Goal: Use online tool/utility: Utilize a website feature to perform a specific function

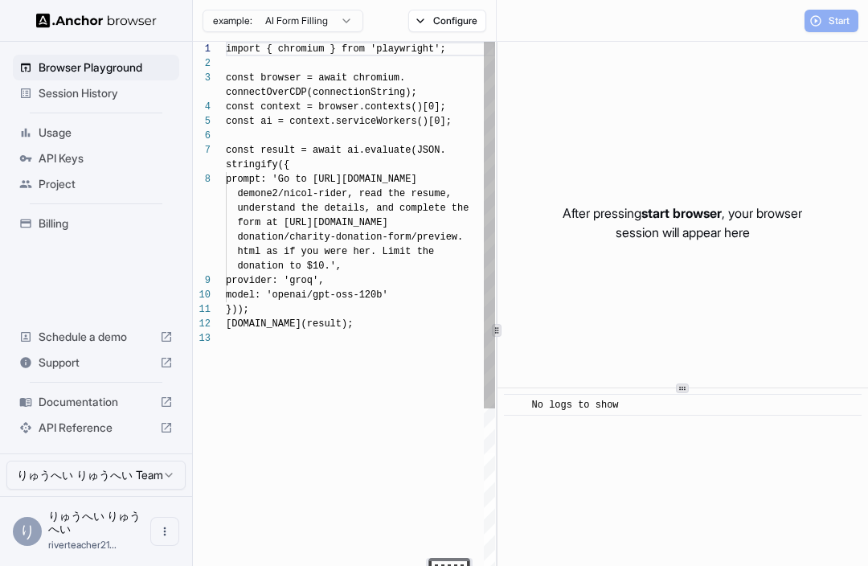
scroll to position [101, 0]
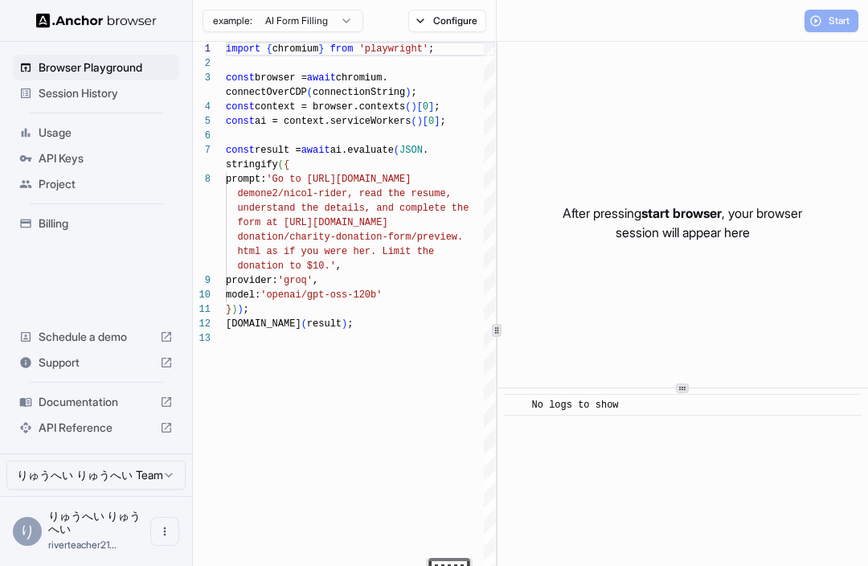
click at [856, 10] on div "Start" at bounding box center [831, 21] width 54 height 22
click at [834, 29] on div "Start" at bounding box center [831, 21] width 54 height 22
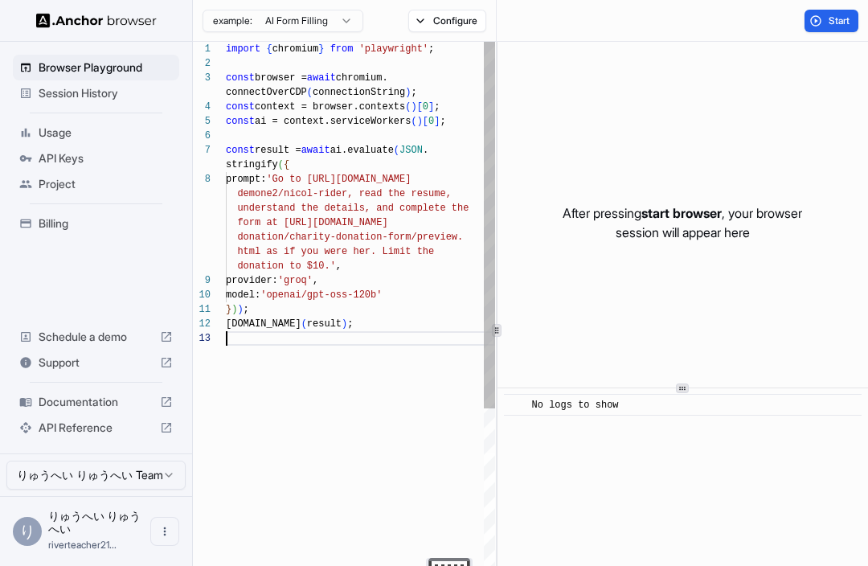
scroll to position [0, 0]
click at [836, 16] on span "Start" at bounding box center [839, 20] width 22 height 13
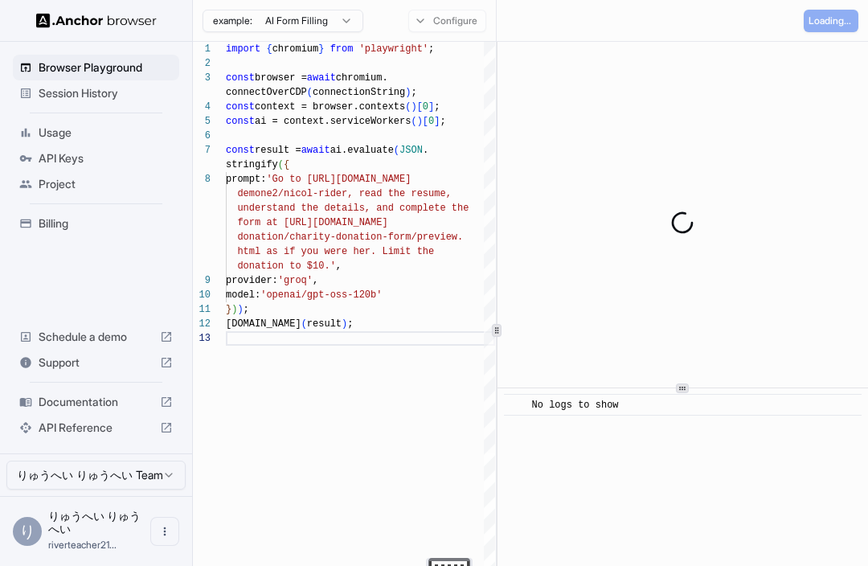
click at [103, 104] on div "Session History" at bounding box center [96, 93] width 166 height 26
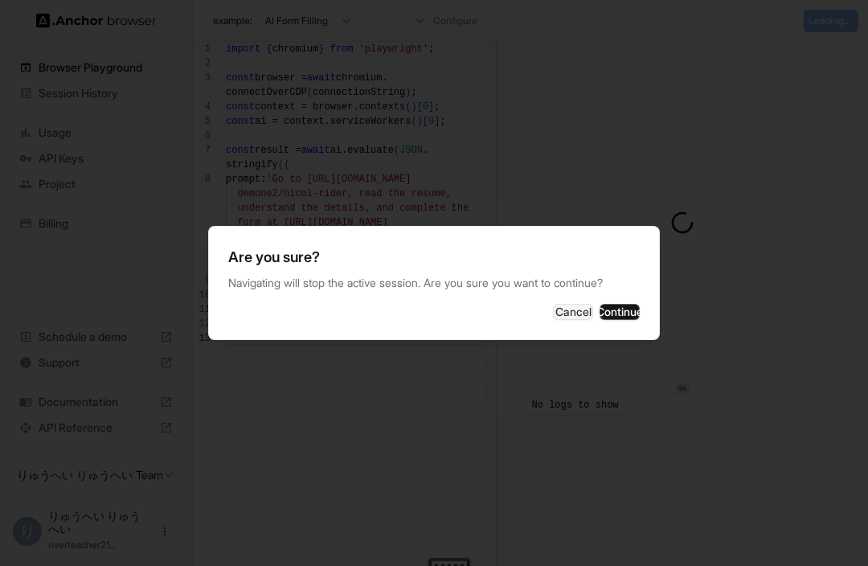
click at [553, 320] on button "Cancel" at bounding box center [573, 312] width 40 height 16
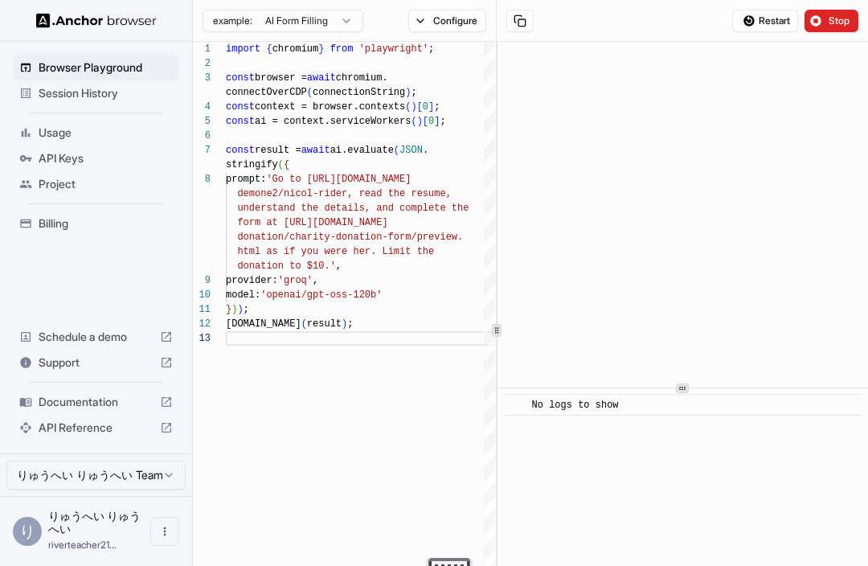
click at [112, 100] on span "Session History" at bounding box center [106, 93] width 134 height 16
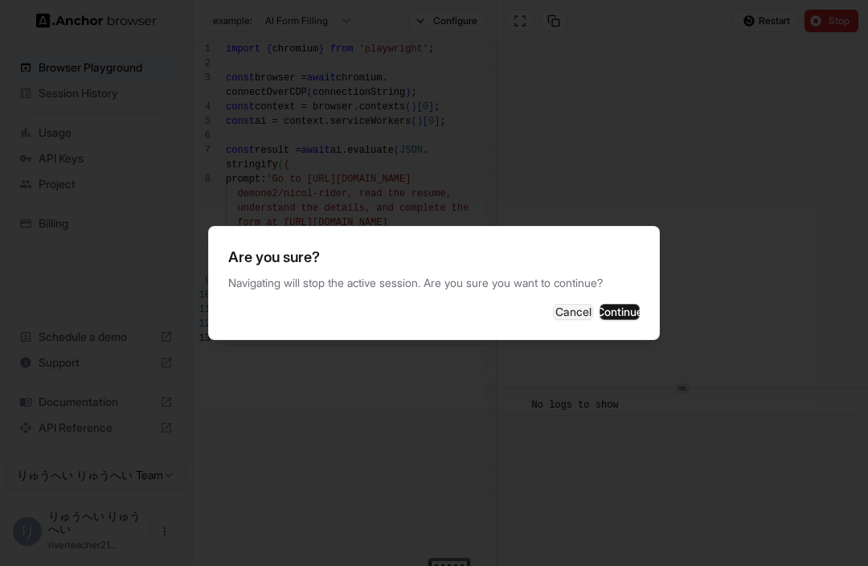
click at [553, 320] on button "Cancel" at bounding box center [573, 312] width 40 height 16
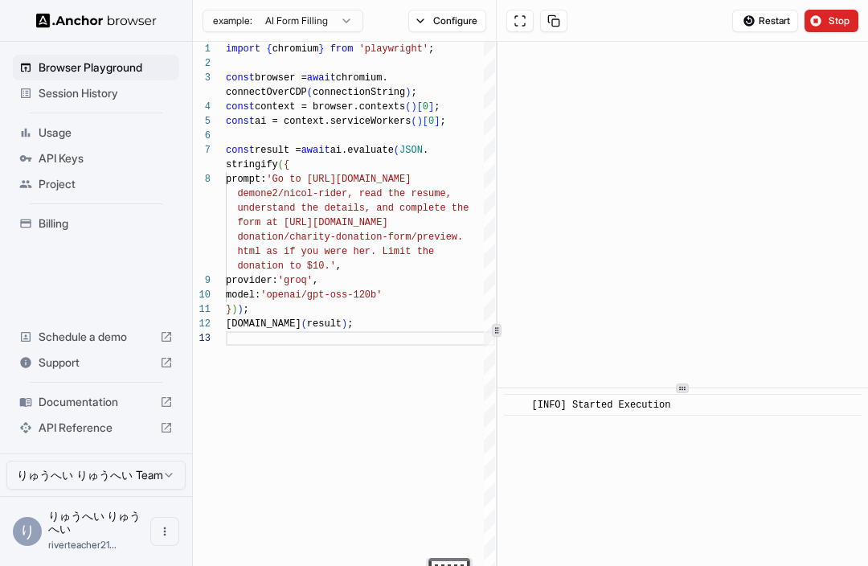
click at [515, 31] on button at bounding box center [519, 21] width 27 height 22
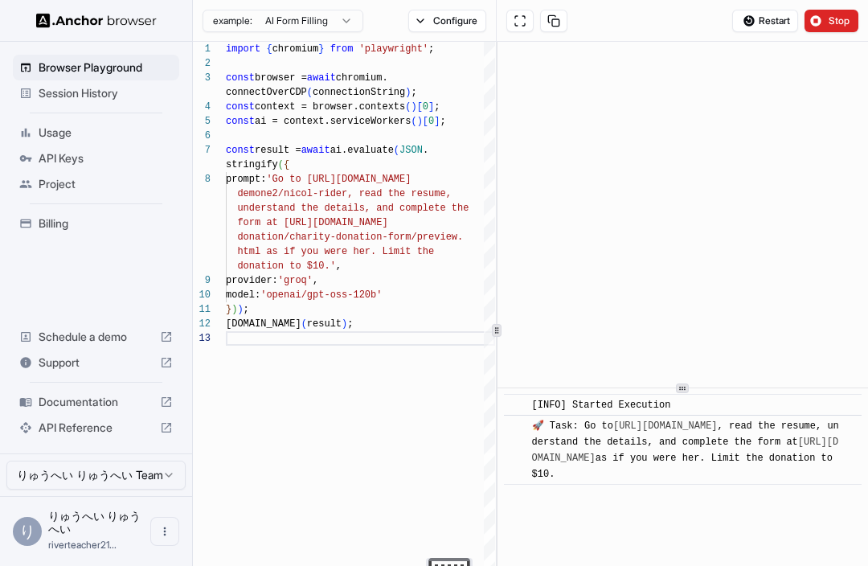
click at [118, 105] on div "Session History" at bounding box center [96, 93] width 166 height 26
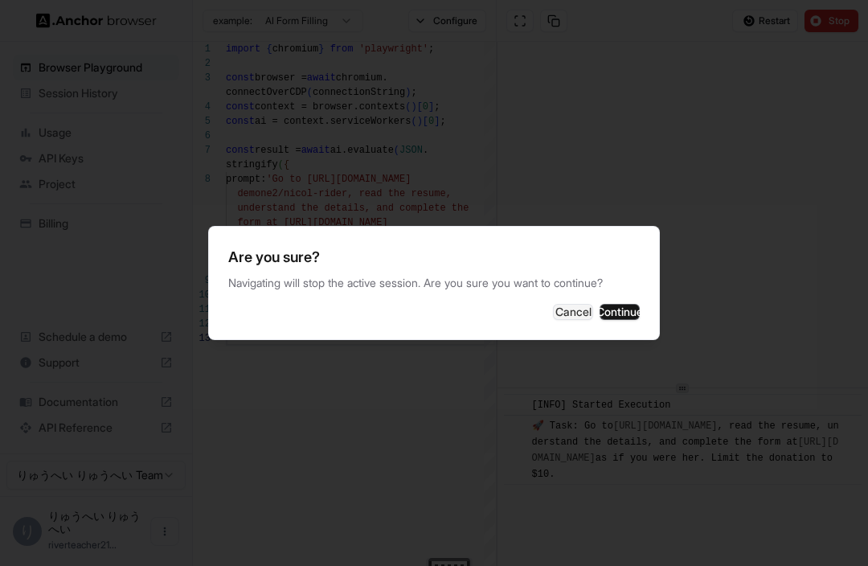
click at [553, 320] on button "Cancel" at bounding box center [573, 312] width 40 height 16
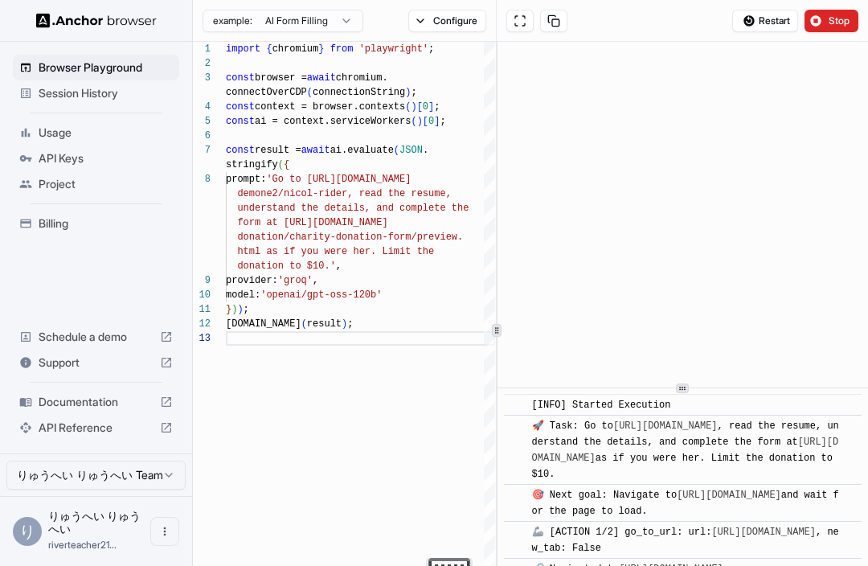
scroll to position [20, 0]
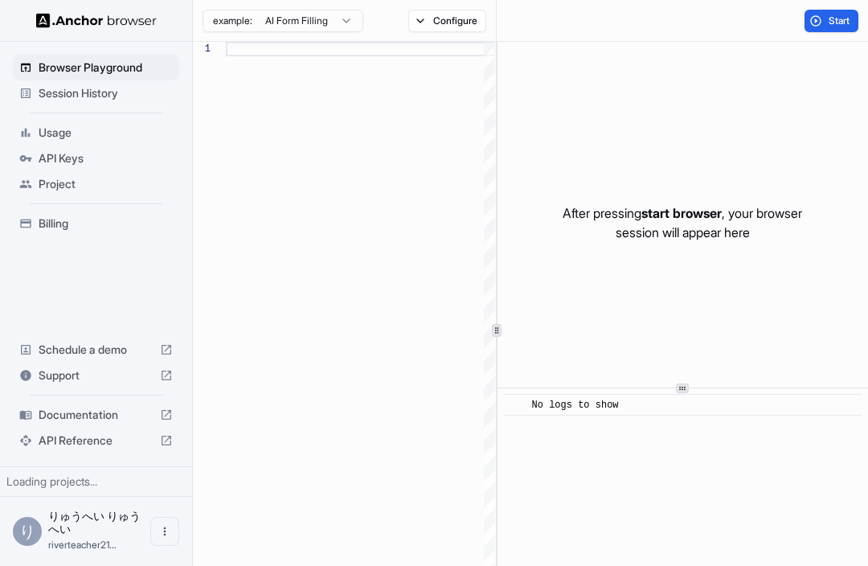
type textarea "**********"
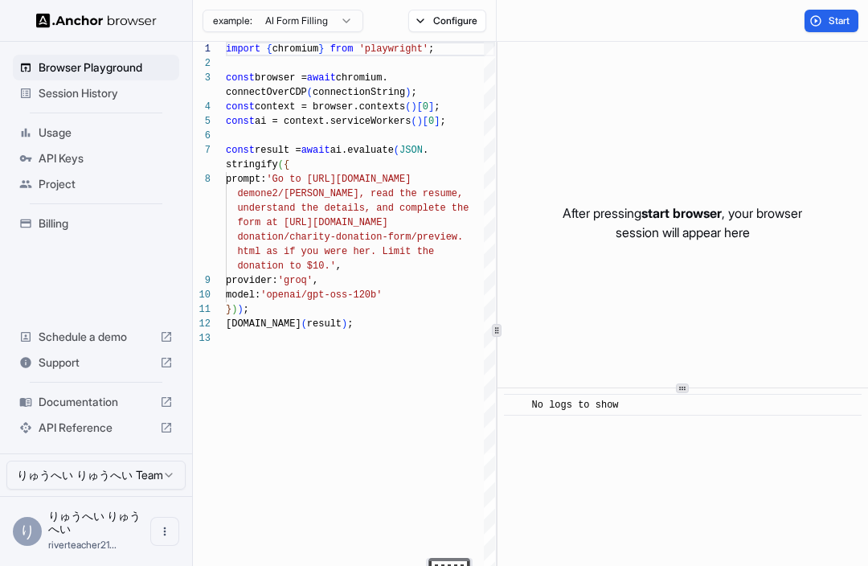
click at [30, 95] on icon at bounding box center [26, 93] width 10 height 10
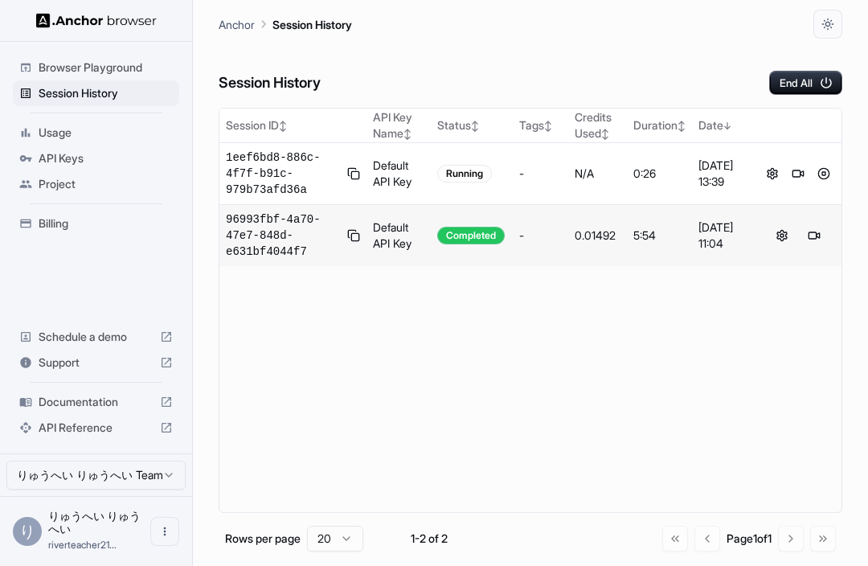
click at [30, 171] on div "Project" at bounding box center [96, 184] width 166 height 26
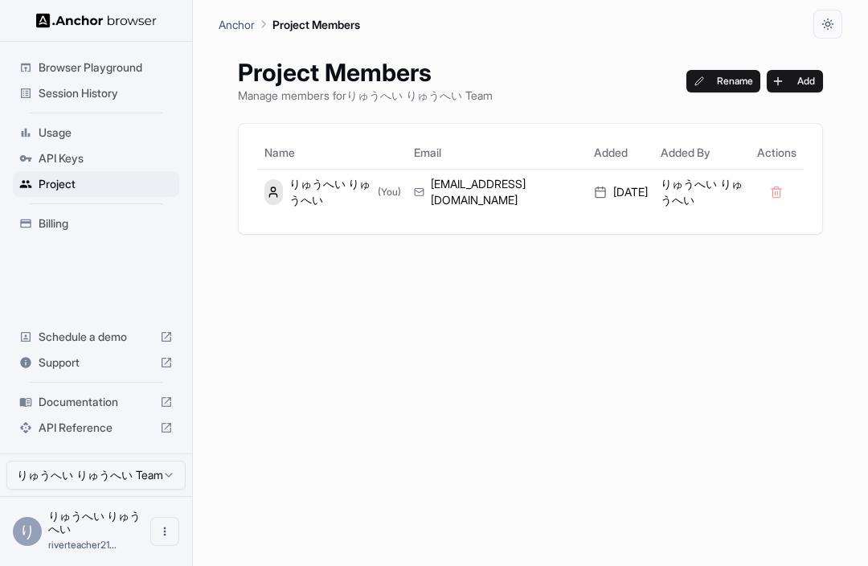
click at [31, 159] on icon at bounding box center [26, 158] width 12 height 6
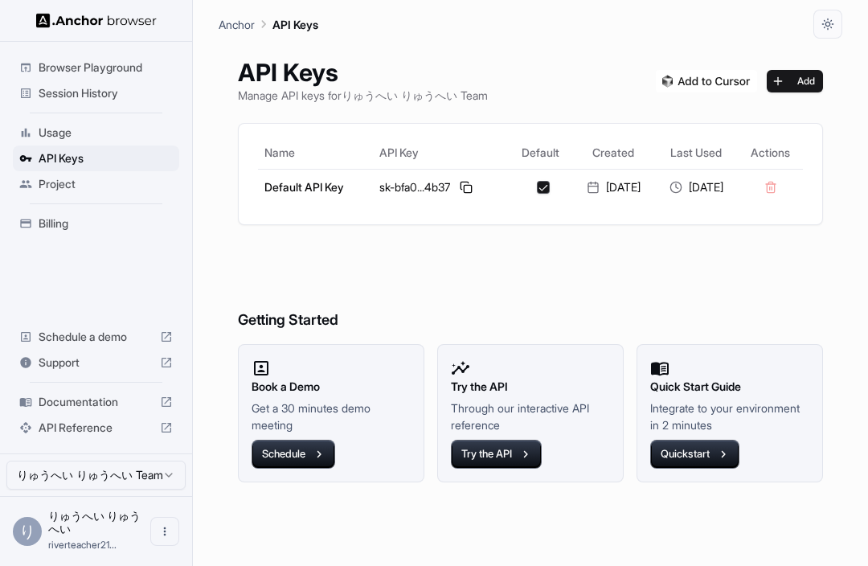
click at [55, 462] on button "りゅうへい りゅうへい Team" at bounding box center [95, 474] width 179 height 29
click at [145, 67] on span "Browser Playground" at bounding box center [106, 67] width 134 height 16
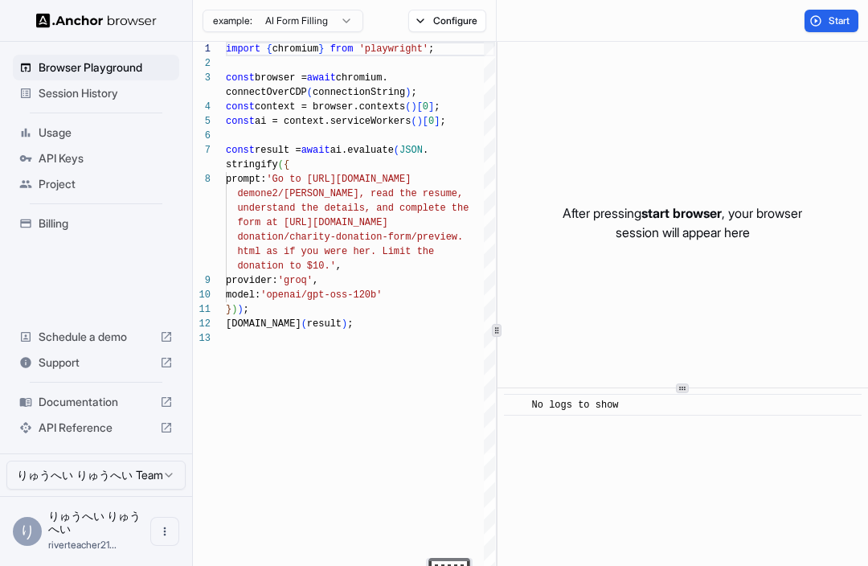
scroll to position [101, 0]
click at [450, 16] on button "Configure" at bounding box center [447, 21] width 78 height 22
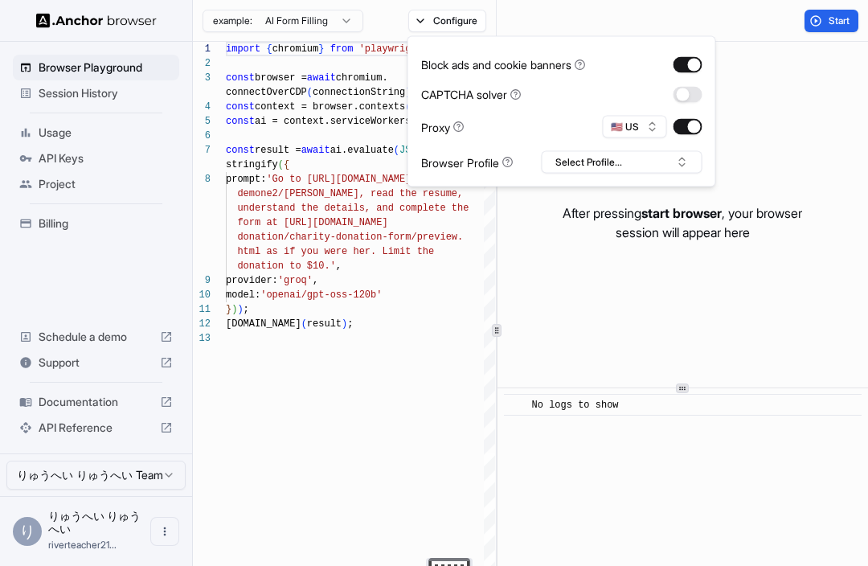
click at [656, 129] on button "🇺🇸 US" at bounding box center [635, 127] width 64 height 22
type input "**"
click at [651, 32] on div "🇯🇵 JP" at bounding box center [635, 29] width 104 height 22
click at [689, 163] on button "Select Profile..." at bounding box center [622, 162] width 161 height 22
click at [760, 106] on div "After pressing start browser , your browser session will appear here" at bounding box center [682, 223] width 370 height 362
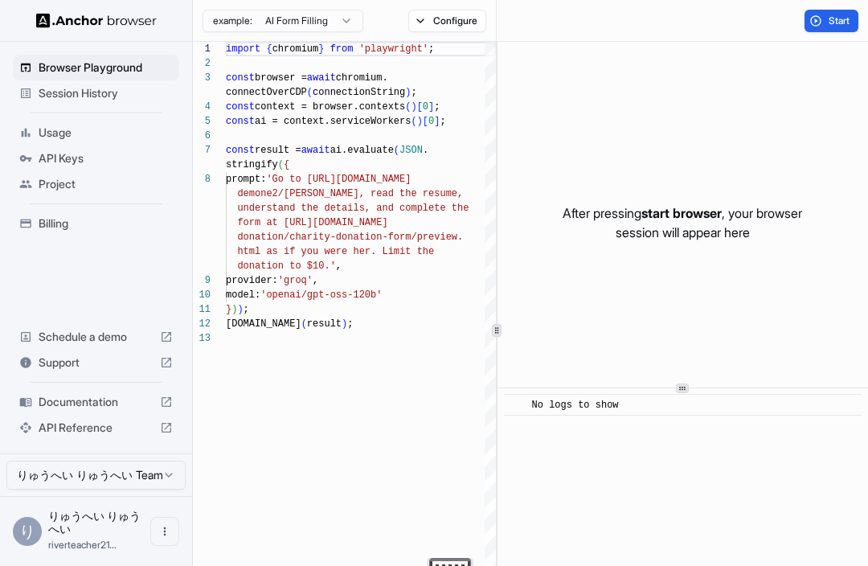
click at [340, 21] on icon "button" at bounding box center [346, 20] width 13 height 13
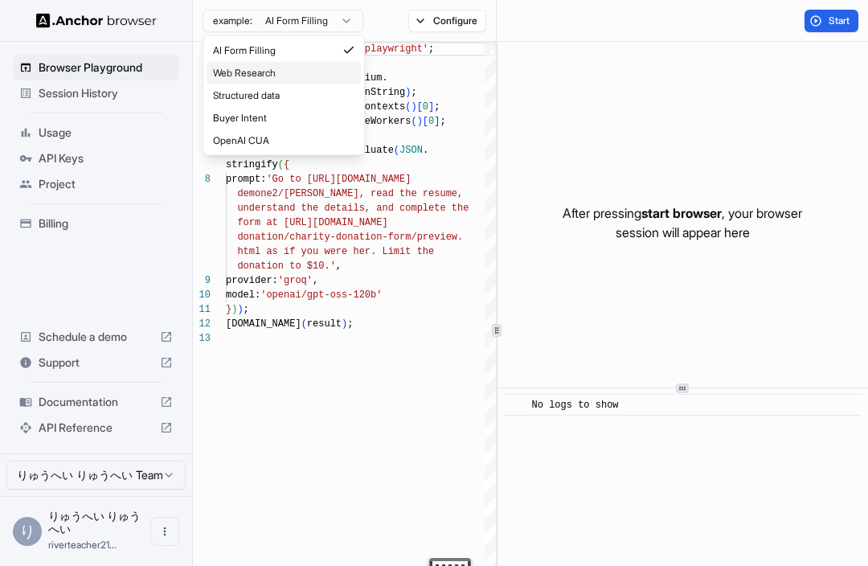
click at [305, 82] on div "Web Research" at bounding box center [284, 73] width 154 height 22
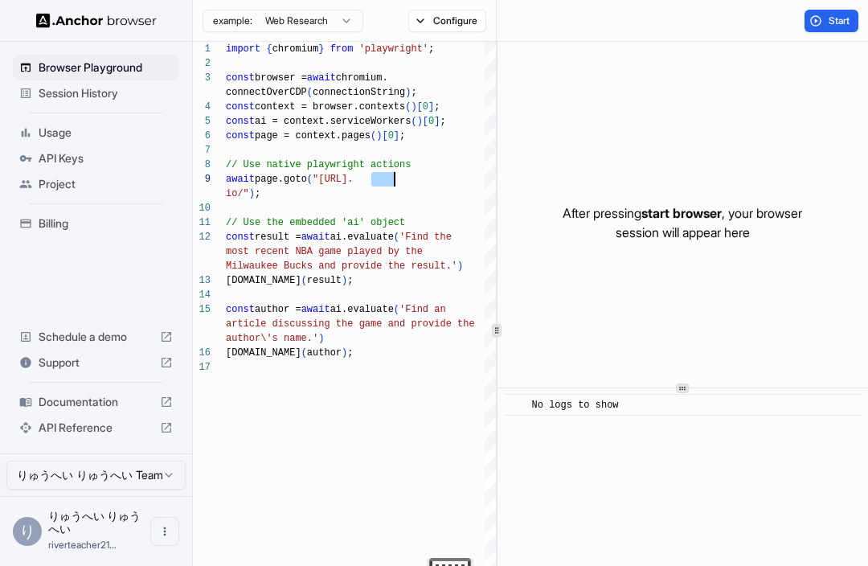
scroll to position [130, 0]
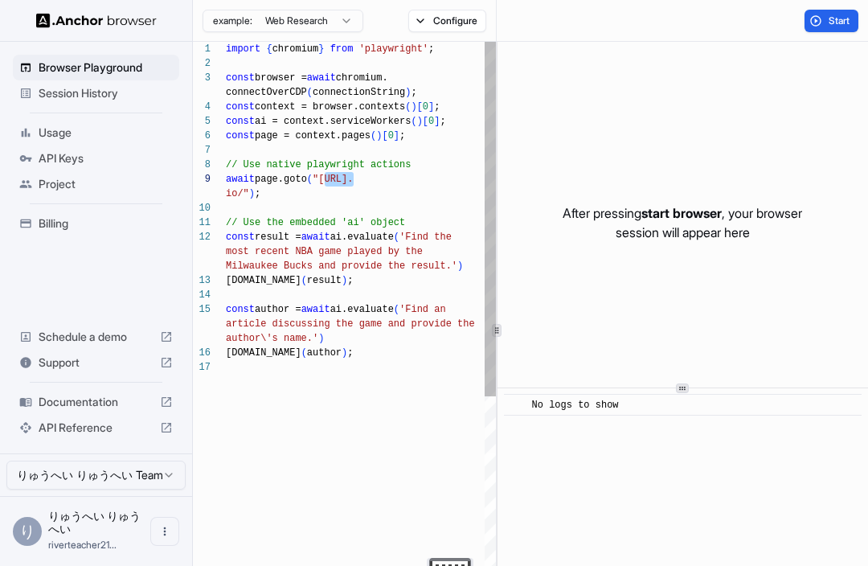
click at [330, 18] on button "example: Web Research" at bounding box center [282, 21] width 161 height 22
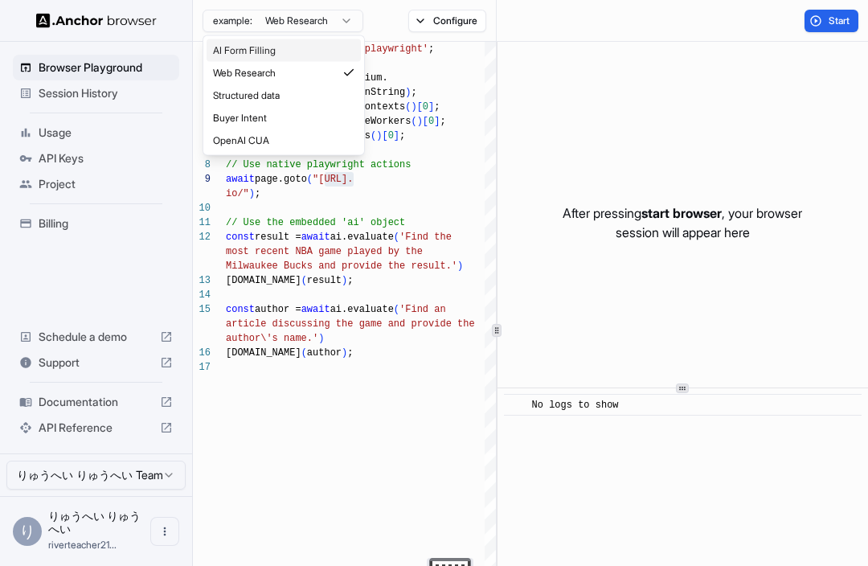
click at [337, 52] on div "AI Form Filling" at bounding box center [284, 50] width 154 height 22
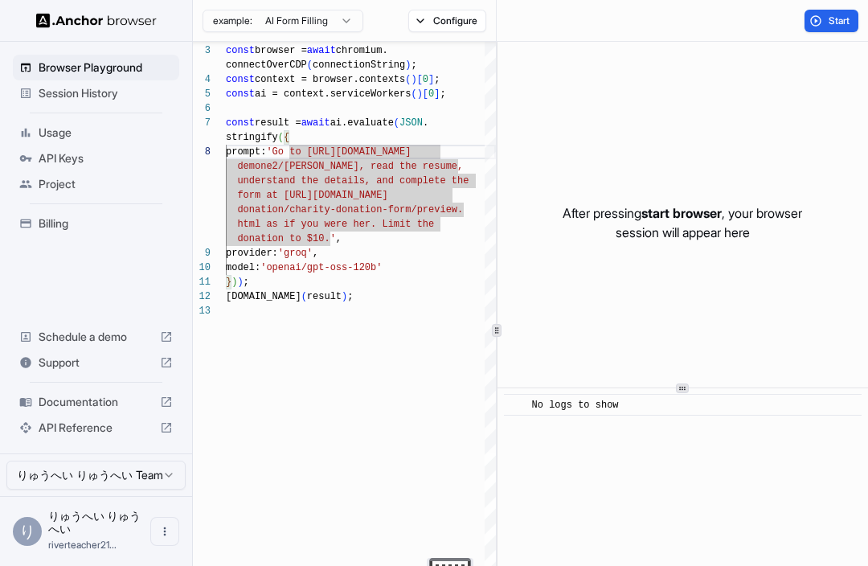
scroll to position [0, 0]
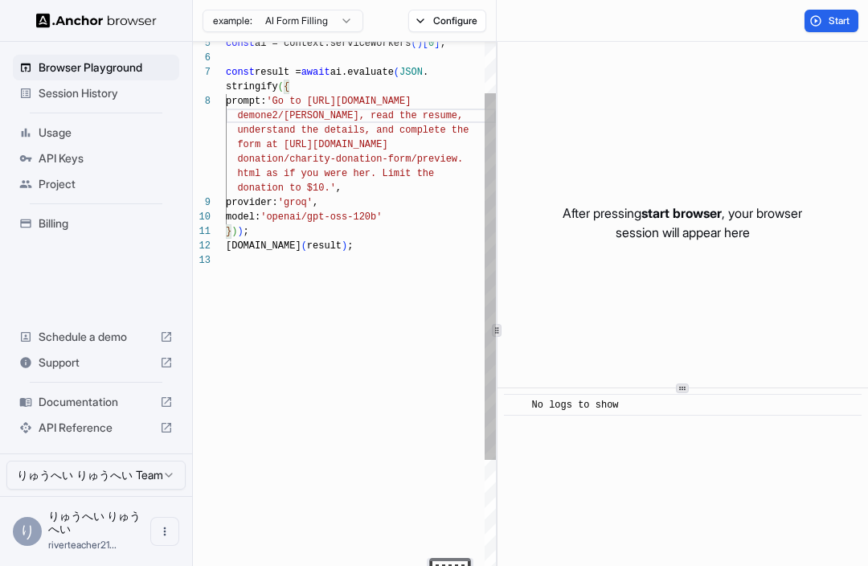
click at [345, 22] on icon "button" at bounding box center [346, 20] width 13 height 13
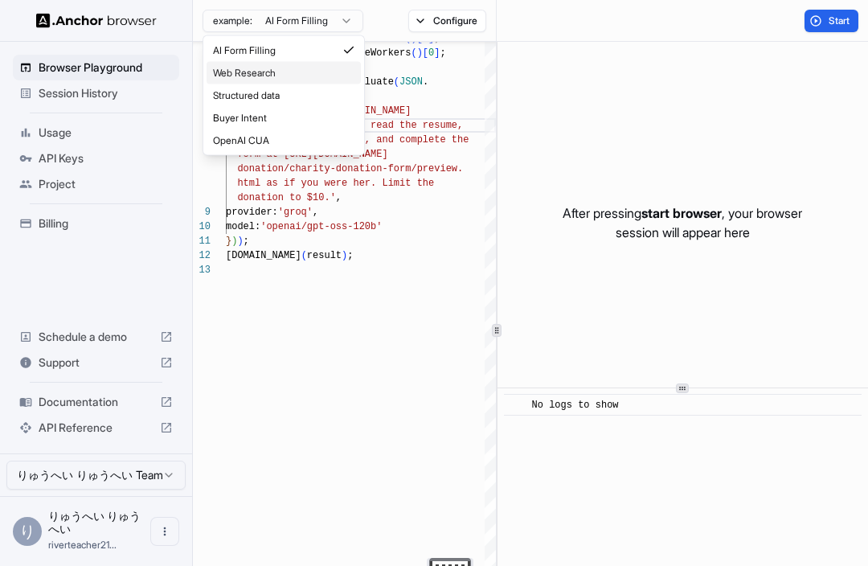
click at [317, 70] on div "Web Research" at bounding box center [284, 73] width 154 height 22
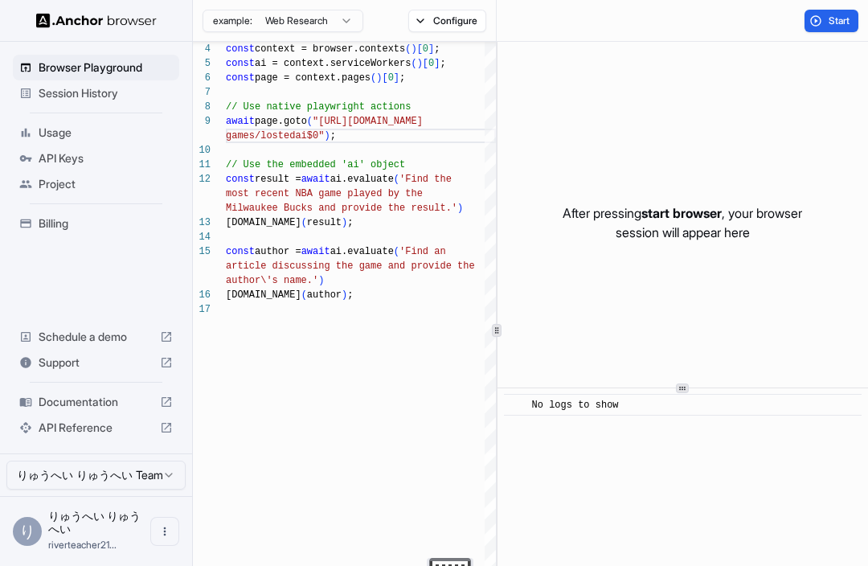
click at [829, 22] on span "Start" at bounding box center [839, 20] width 22 height 13
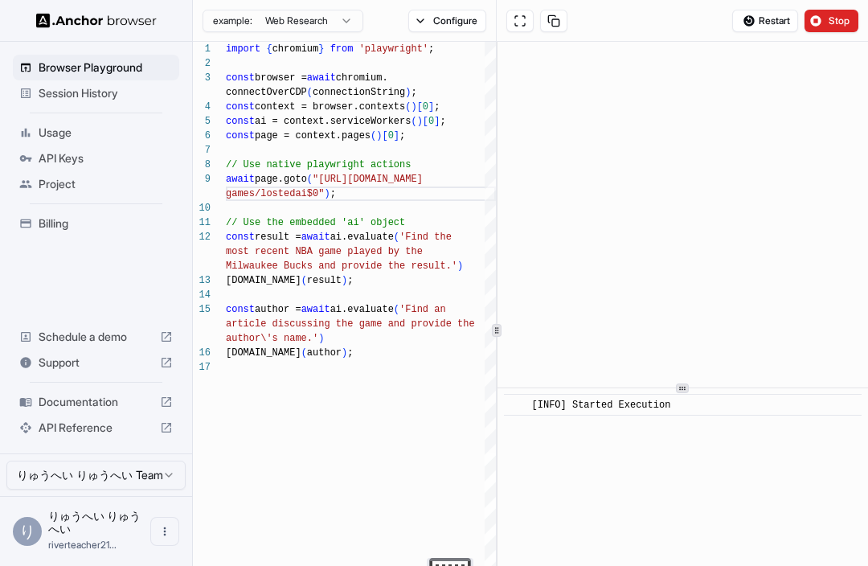
click at [516, 16] on button at bounding box center [519, 21] width 27 height 22
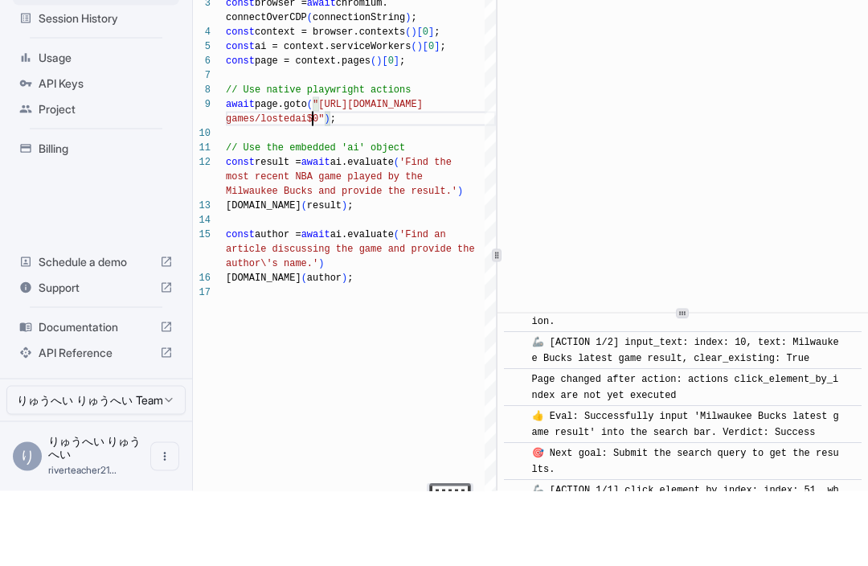
scroll to position [321, 0]
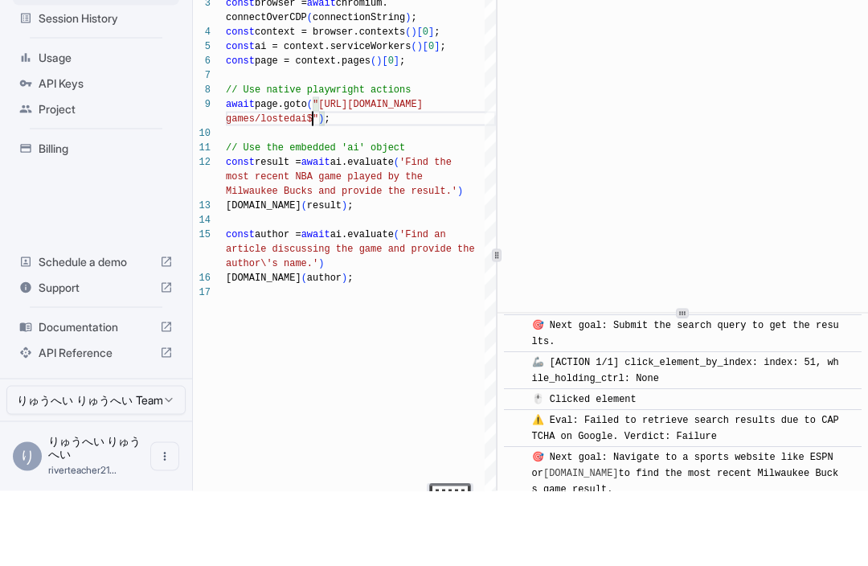
type textarea "**********"
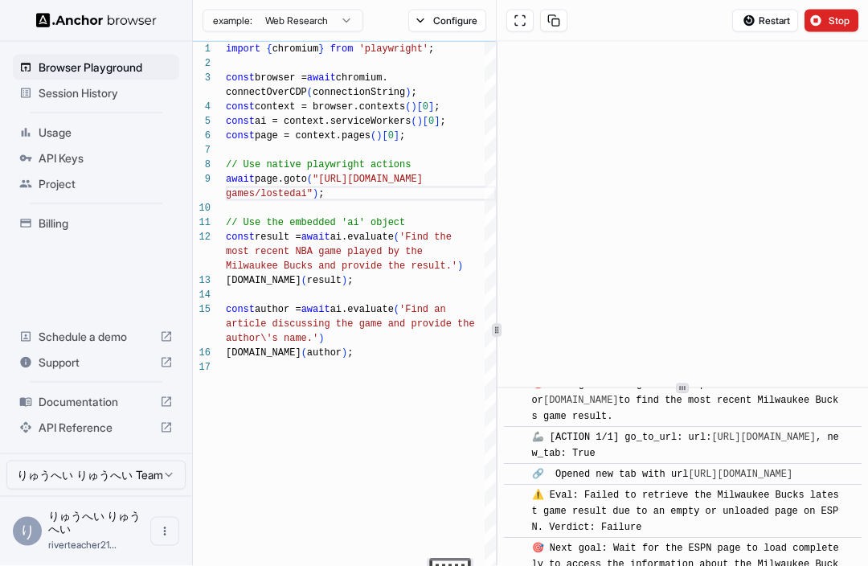
scroll to position [0, 0]
click at [836, 16] on span "Stop" at bounding box center [839, 20] width 22 height 13
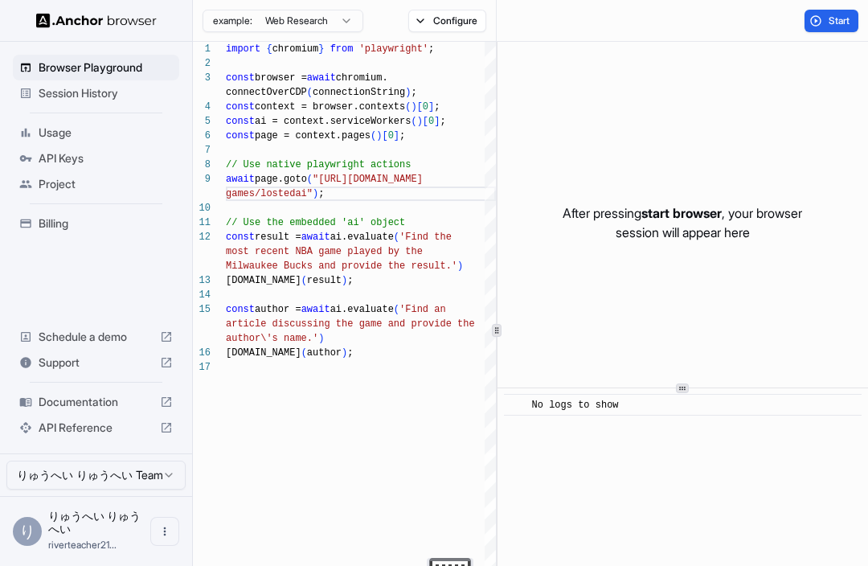
click at [844, 21] on span "Start" at bounding box center [839, 20] width 22 height 13
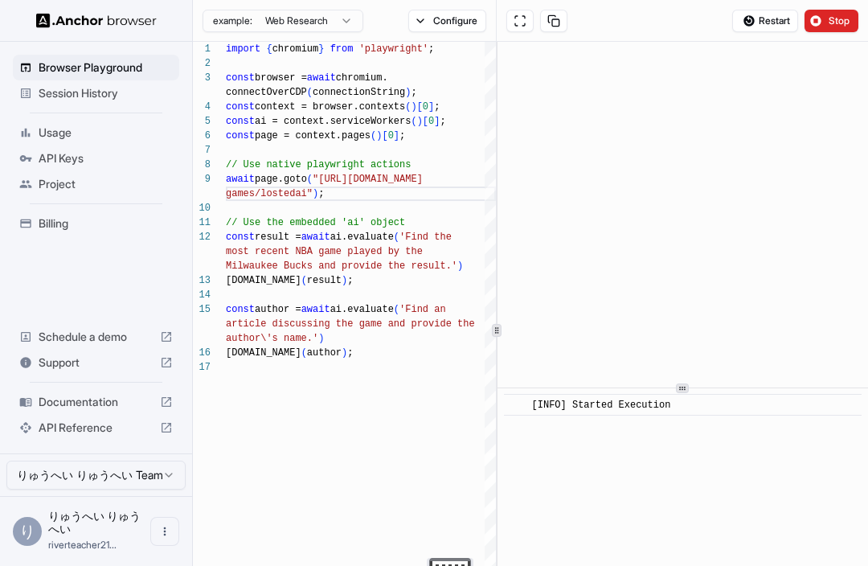
click at [532, 19] on button at bounding box center [519, 21] width 27 height 22
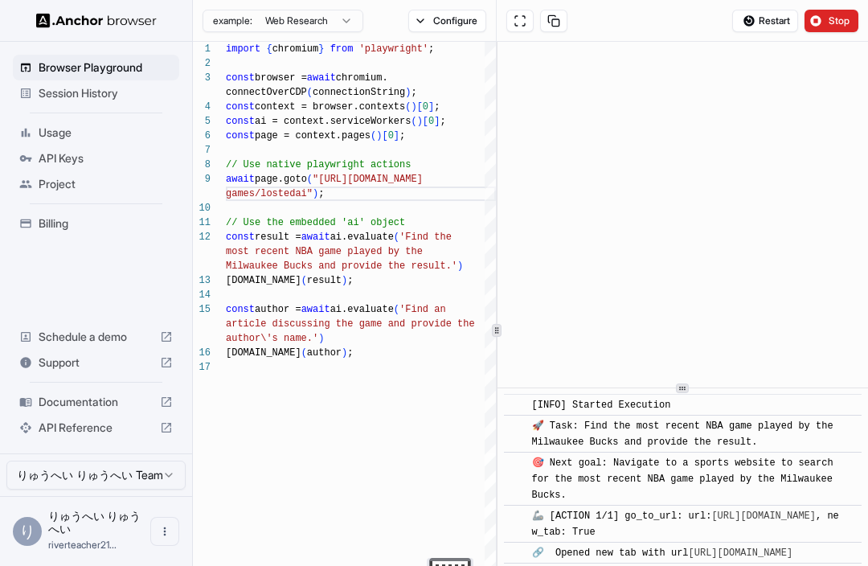
scroll to position [1764, 0]
